Goal: Transaction & Acquisition: Purchase product/service

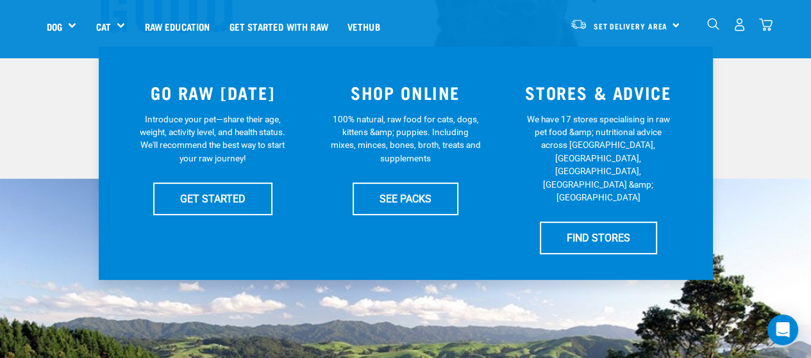
scroll to position [256, 0]
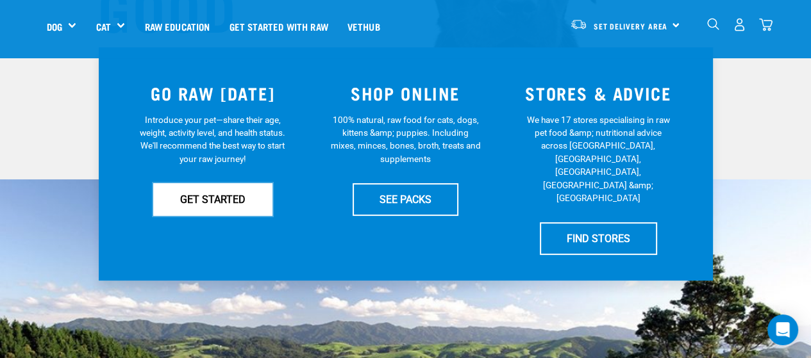
click at [217, 202] on link "GET STARTED" at bounding box center [212, 199] width 119 height 32
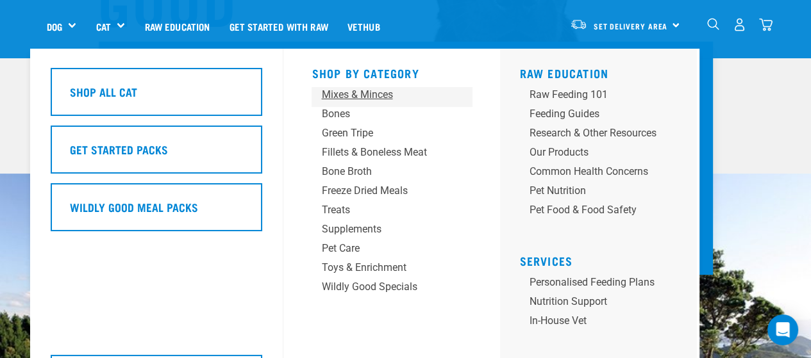
click at [378, 92] on div "Mixes & Minces" at bounding box center [381, 94] width 120 height 15
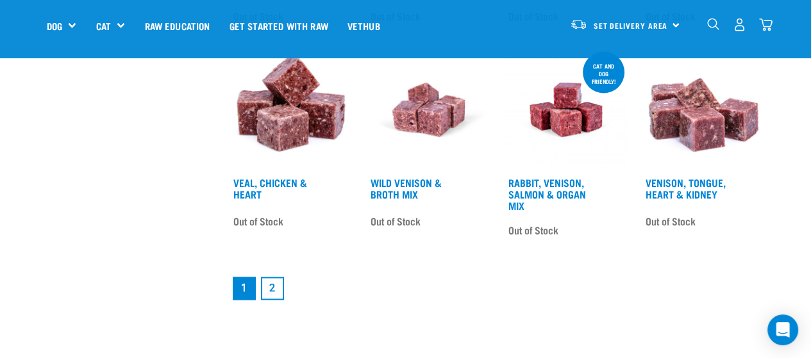
scroll to position [1602, 0]
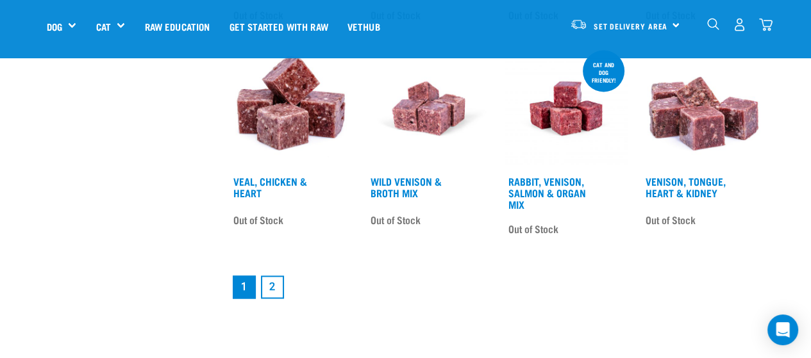
click at [268, 283] on link "2" at bounding box center [272, 287] width 23 height 23
